Goal: Task Accomplishment & Management: Complete application form

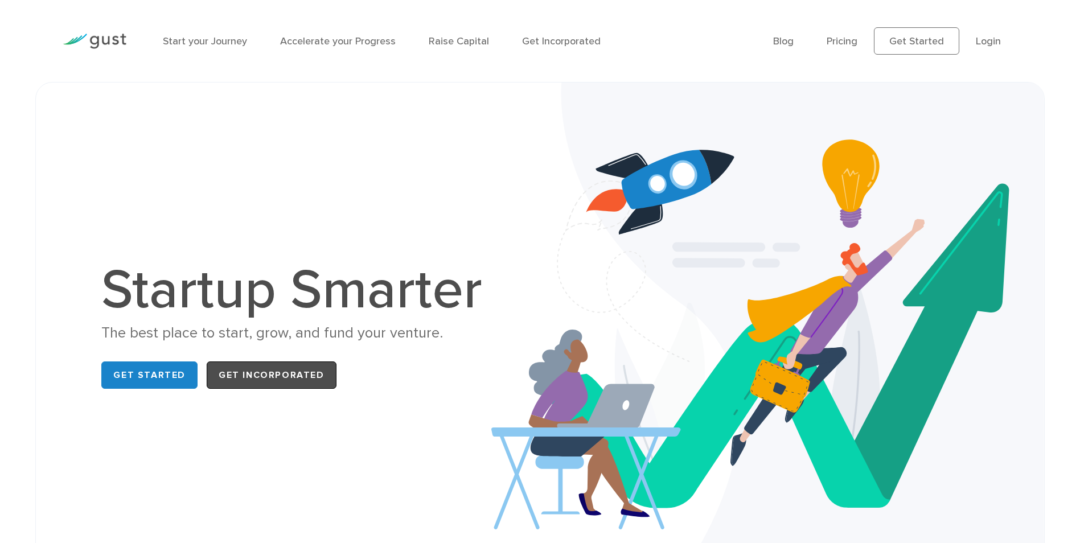
click at [248, 373] on link "Get Incorporated" at bounding box center [272, 374] width 130 height 27
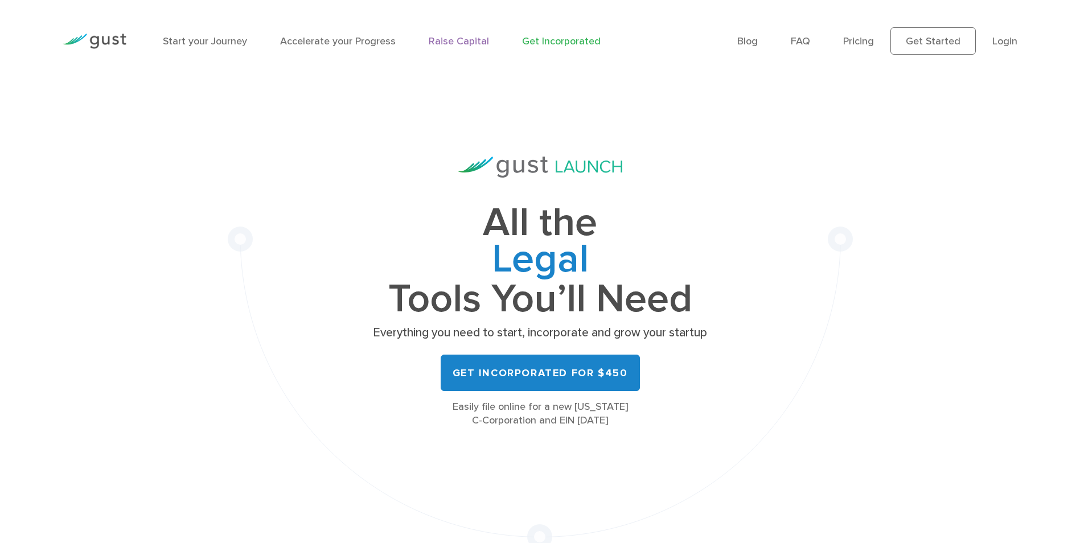
click at [470, 38] on link "Raise Capital" at bounding box center [459, 41] width 60 height 12
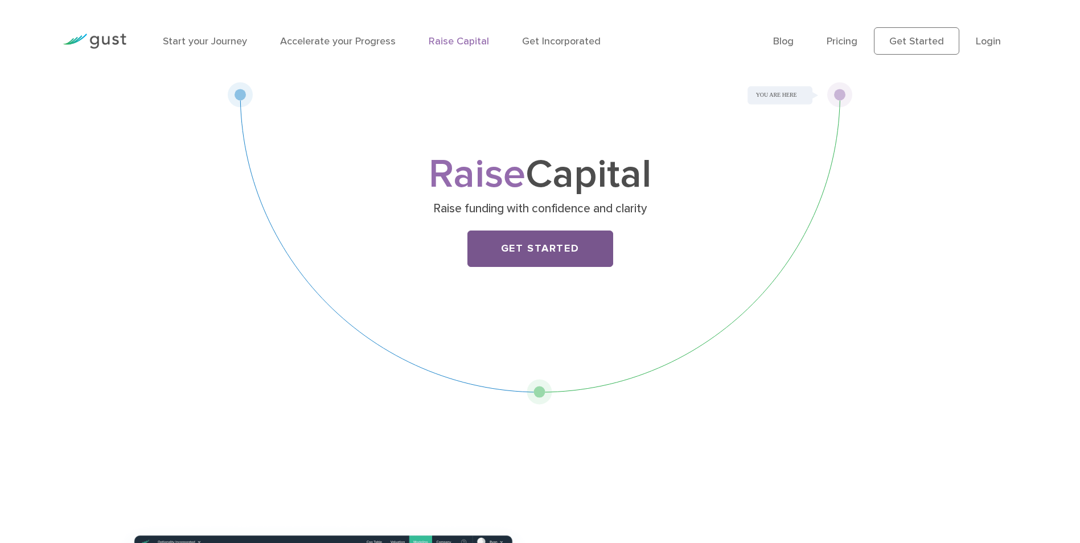
click at [510, 243] on link "Get Started" at bounding box center [540, 248] width 146 height 36
